Goal: Transaction & Acquisition: Subscribe to service/newsletter

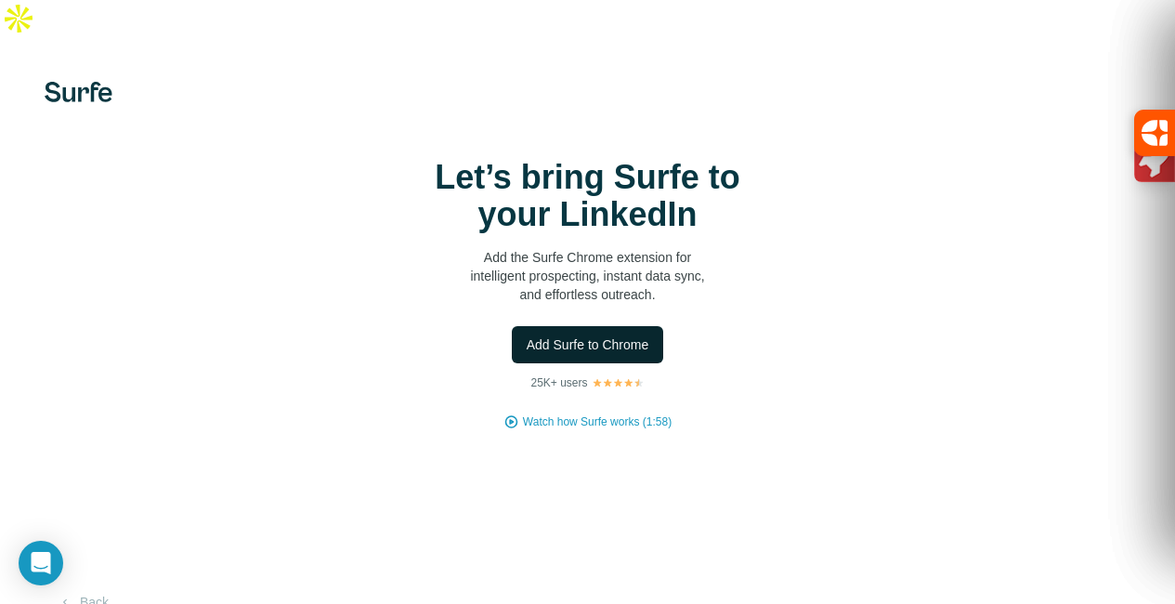
click at [527, 335] on span "Add Surfe to Chrome" at bounding box center [588, 344] width 123 height 19
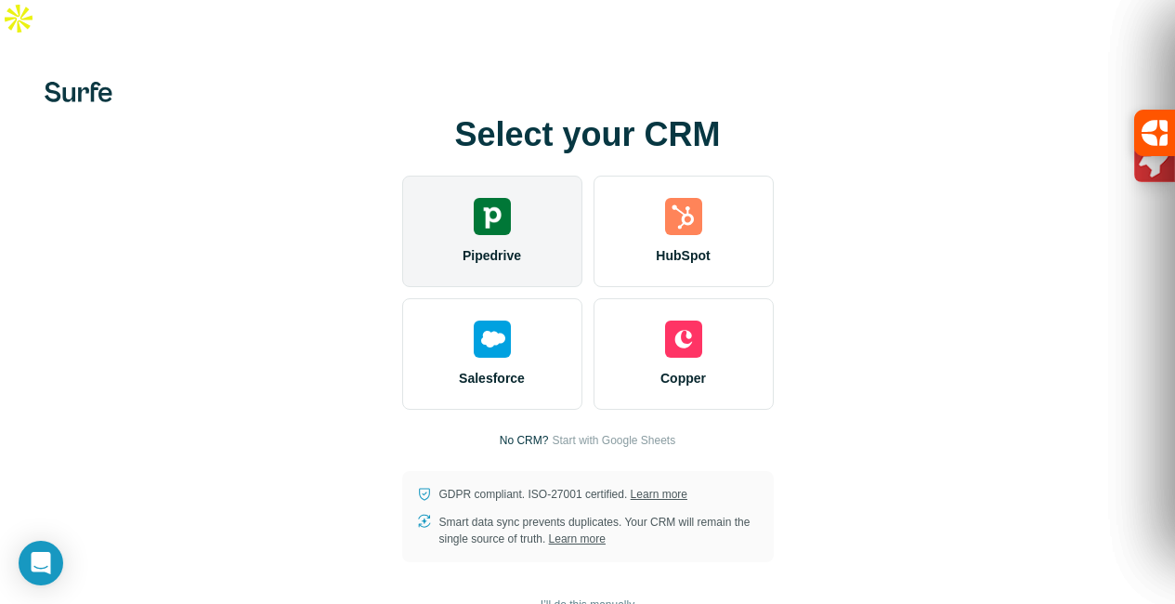
click at [402, 212] on div "Pipedrive" at bounding box center [492, 231] width 180 height 111
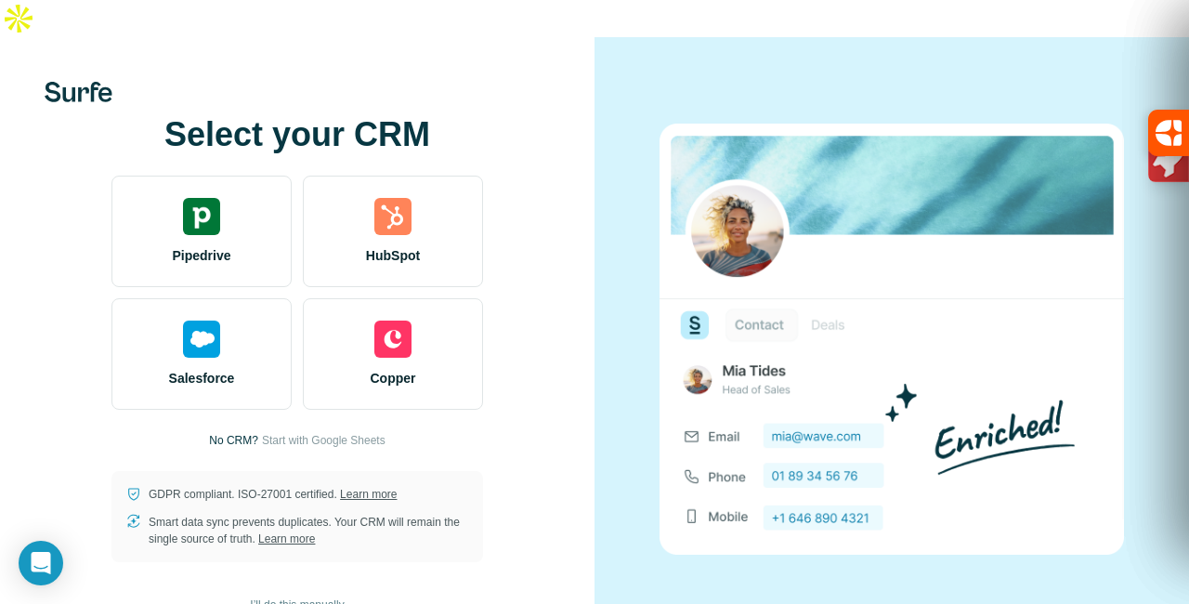
click at [268, 596] on span "I’ll do this manually" at bounding box center [297, 604] width 94 height 17
